Goal: Task Accomplishment & Management: Manage account settings

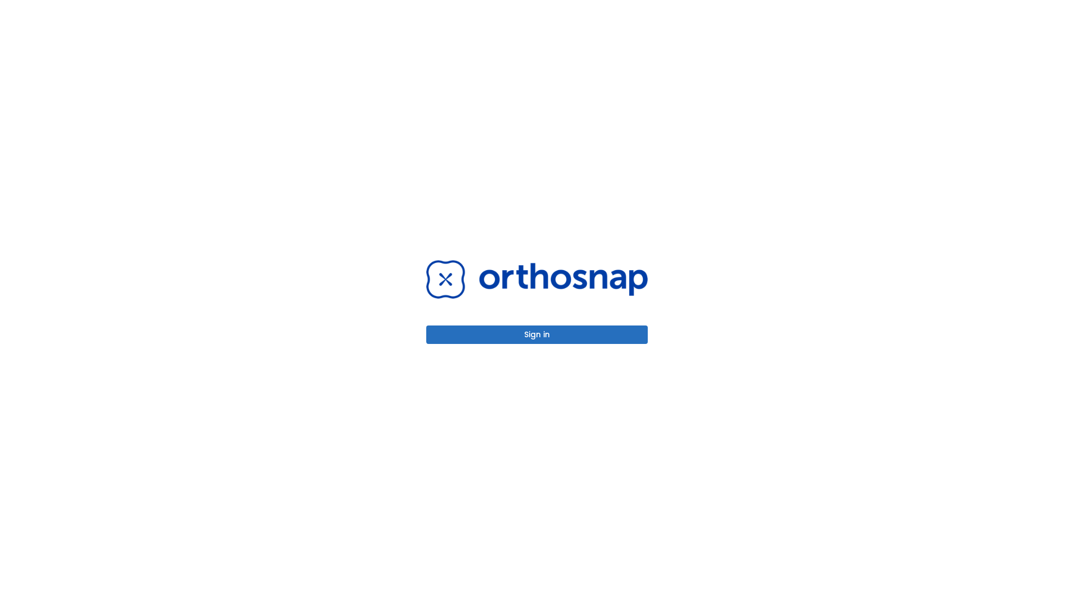
click at [537, 334] on button "Sign in" at bounding box center [536, 335] width 221 height 18
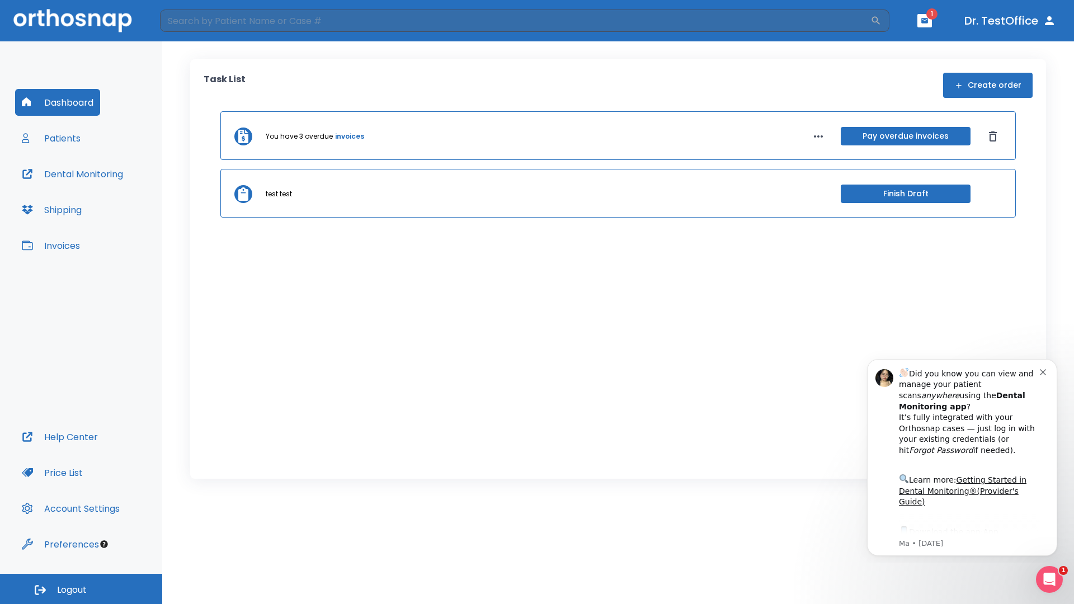
click at [81, 589] on span "Logout" at bounding box center [72, 590] width 30 height 12
